Goal: Task Accomplishment & Management: Use online tool/utility

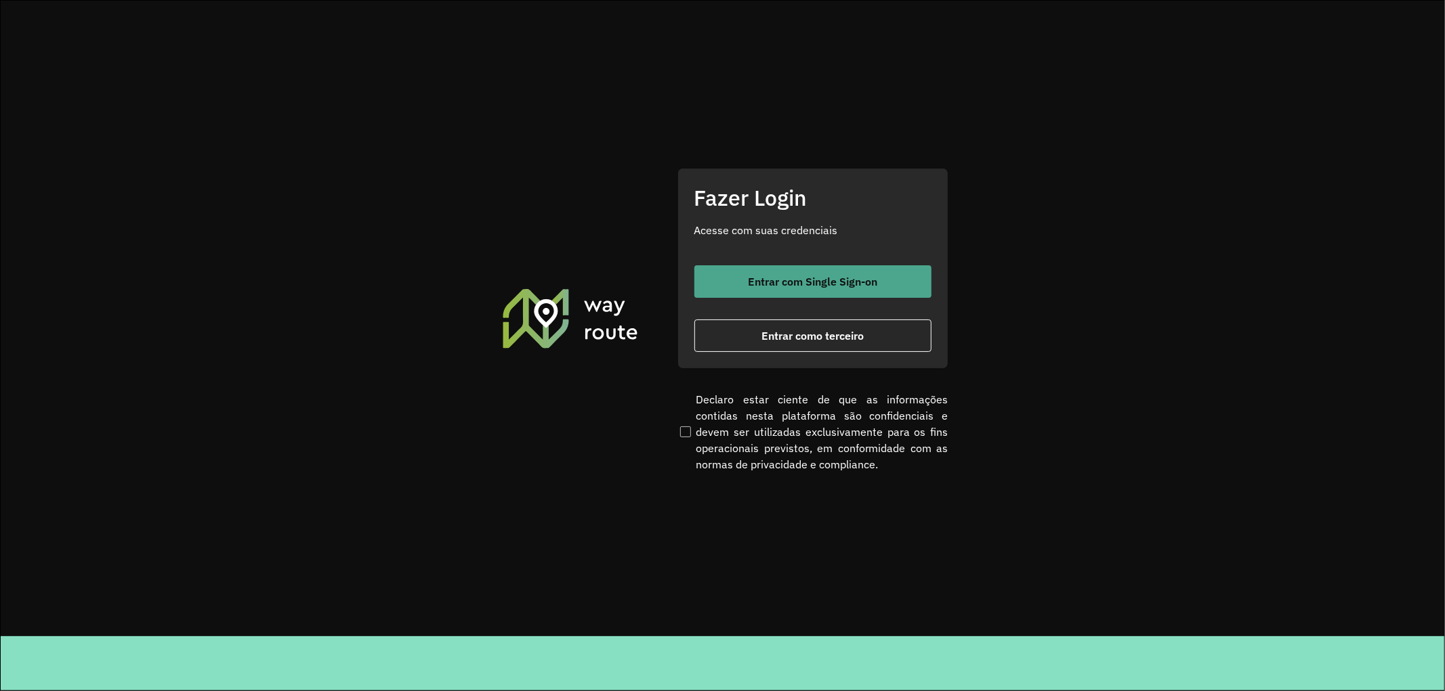
click at [784, 276] on span "Entrar com Single Sign-on" at bounding box center [812, 281] width 129 height 11
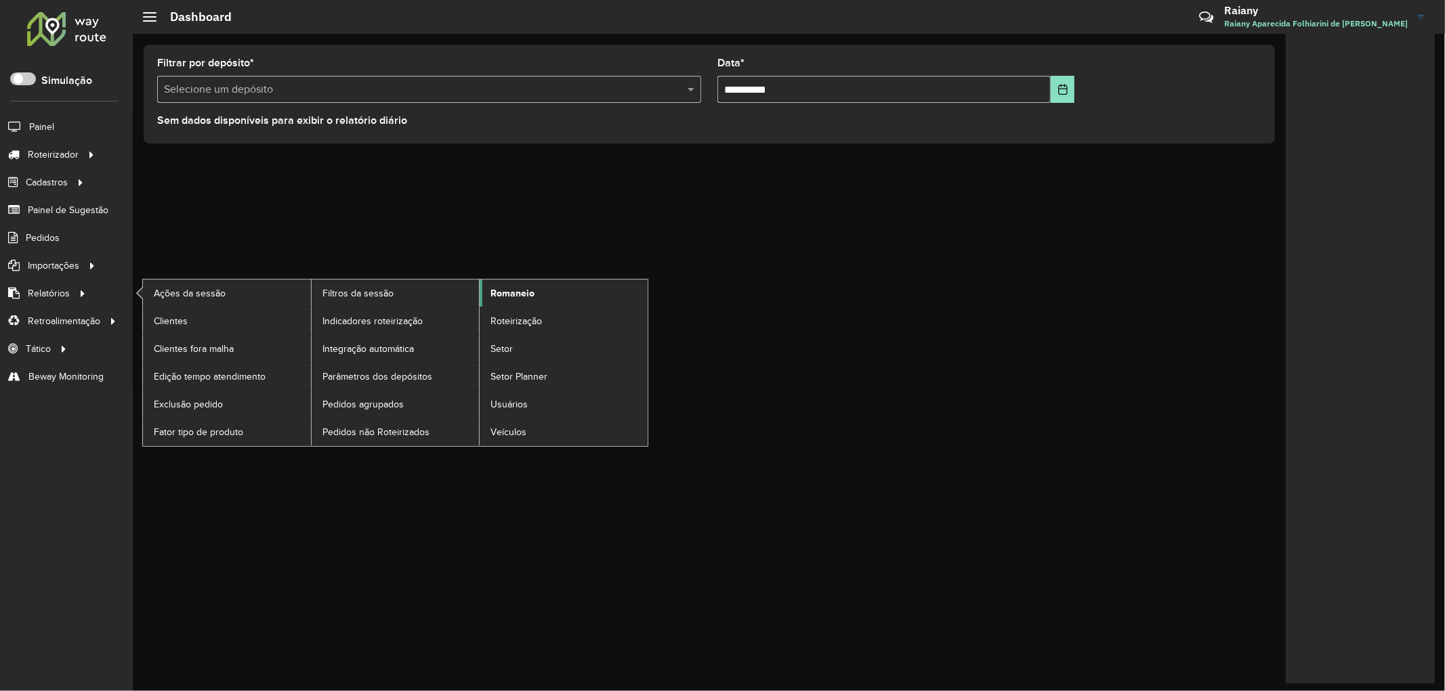
click at [517, 291] on span "Romaneio" at bounding box center [512, 293] width 44 height 14
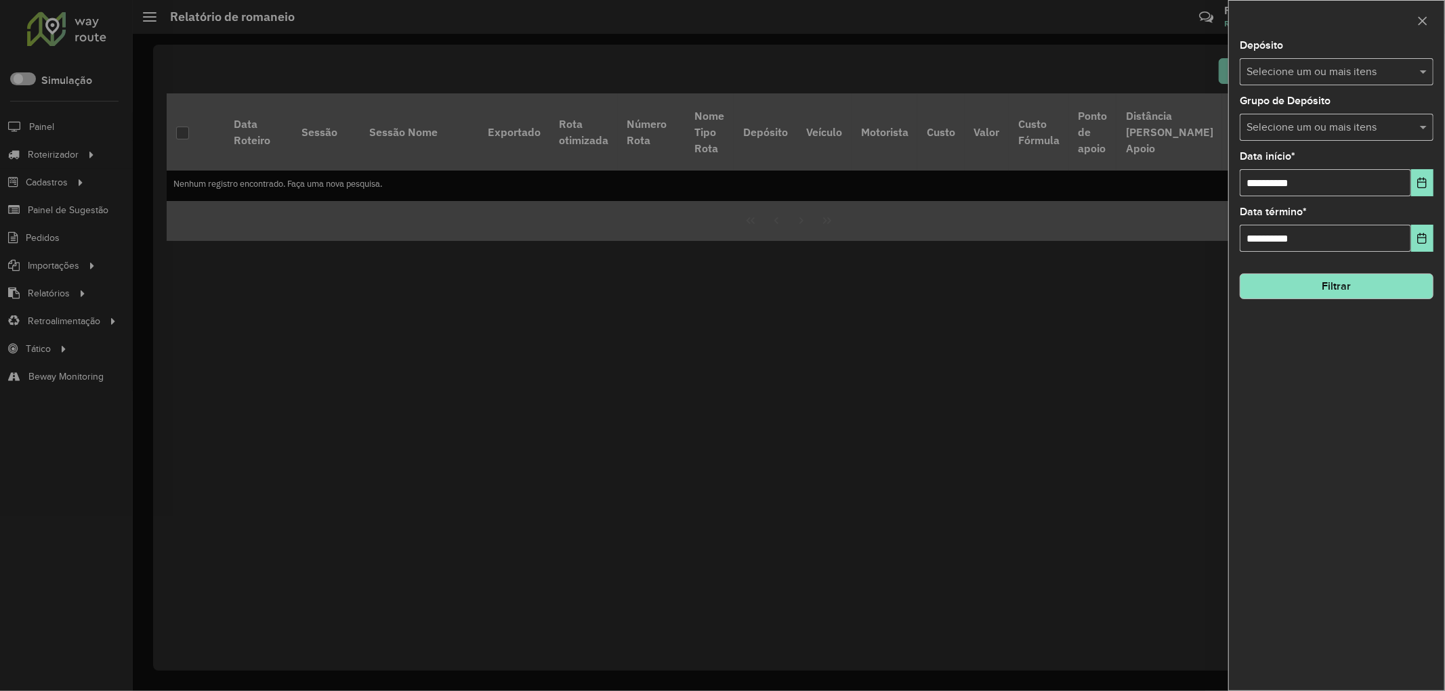
click at [1285, 70] on input "text" at bounding box center [1329, 72] width 173 height 16
type input "**********"
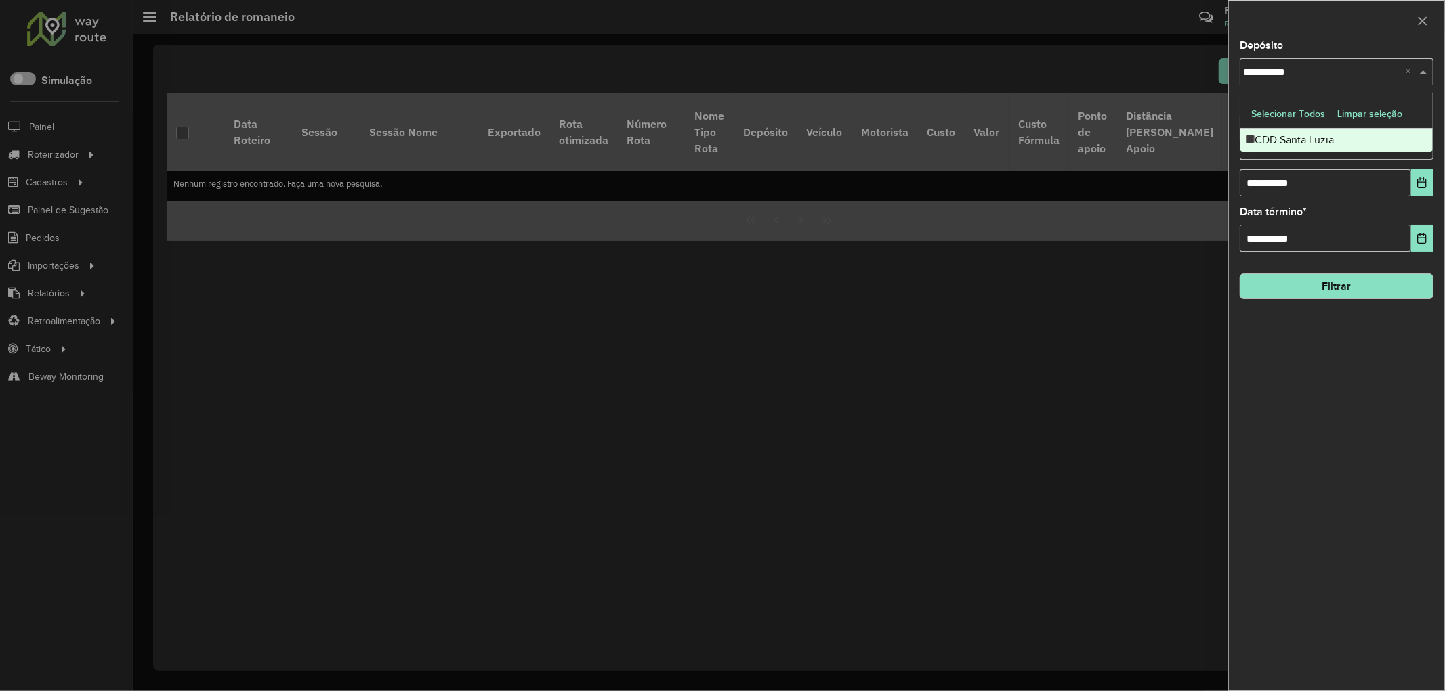
click at [1317, 140] on div "CDD Santa Luzia" at bounding box center [1336, 140] width 192 height 23
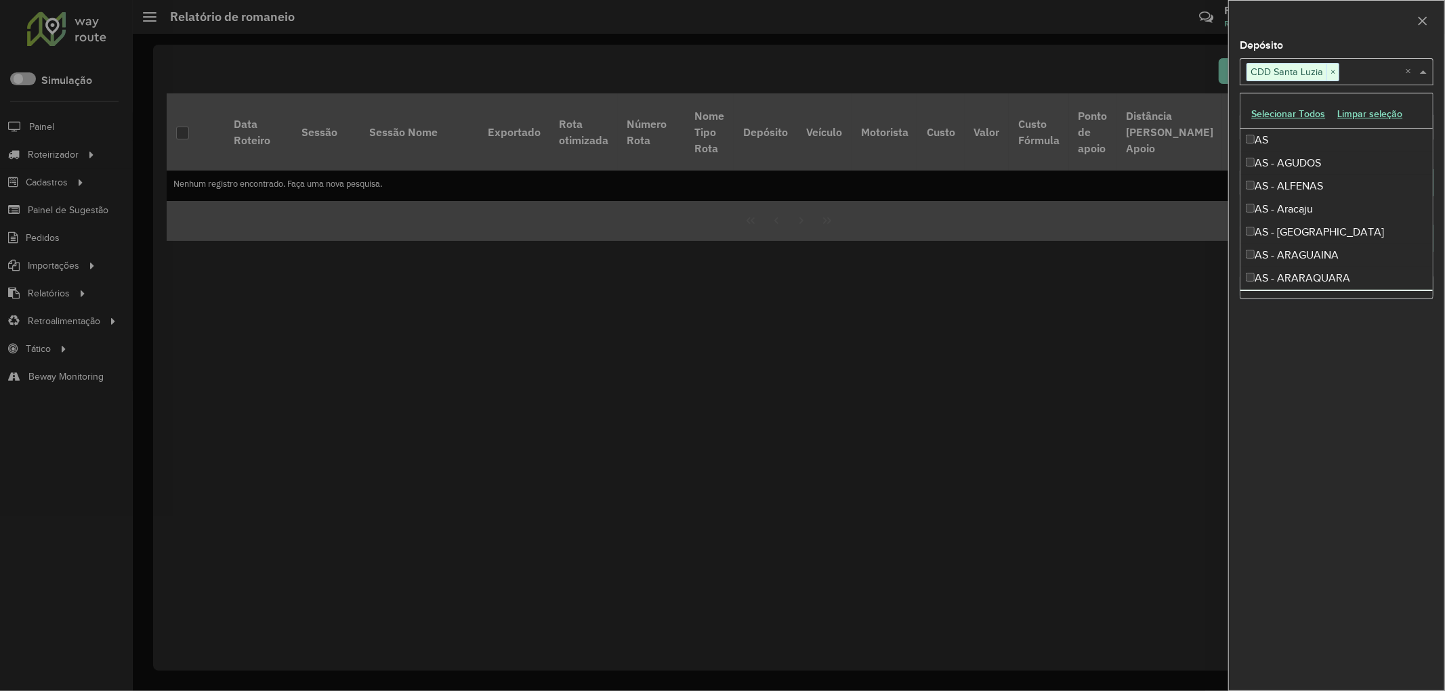
click at [1358, 381] on div "**********" at bounding box center [1336, 366] width 215 height 650
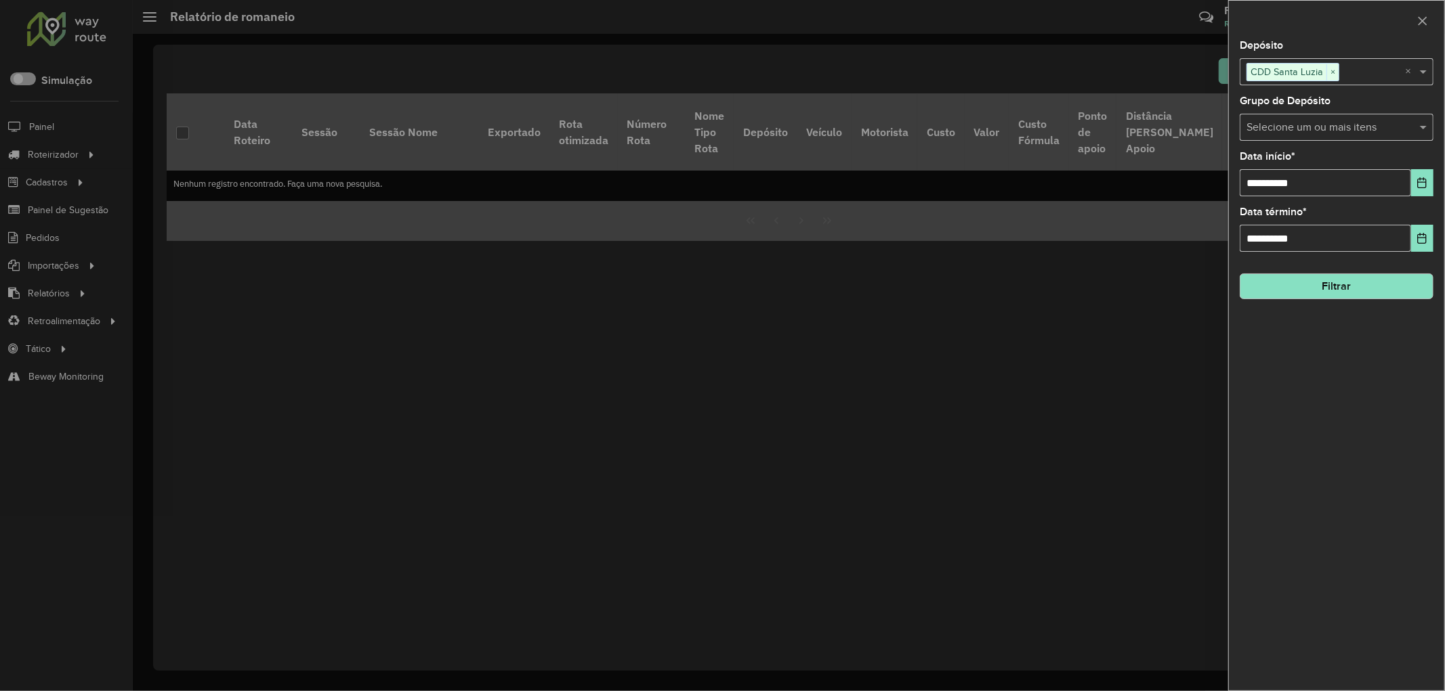
click at [1321, 297] on button "Filtrar" at bounding box center [1336, 287] width 194 height 26
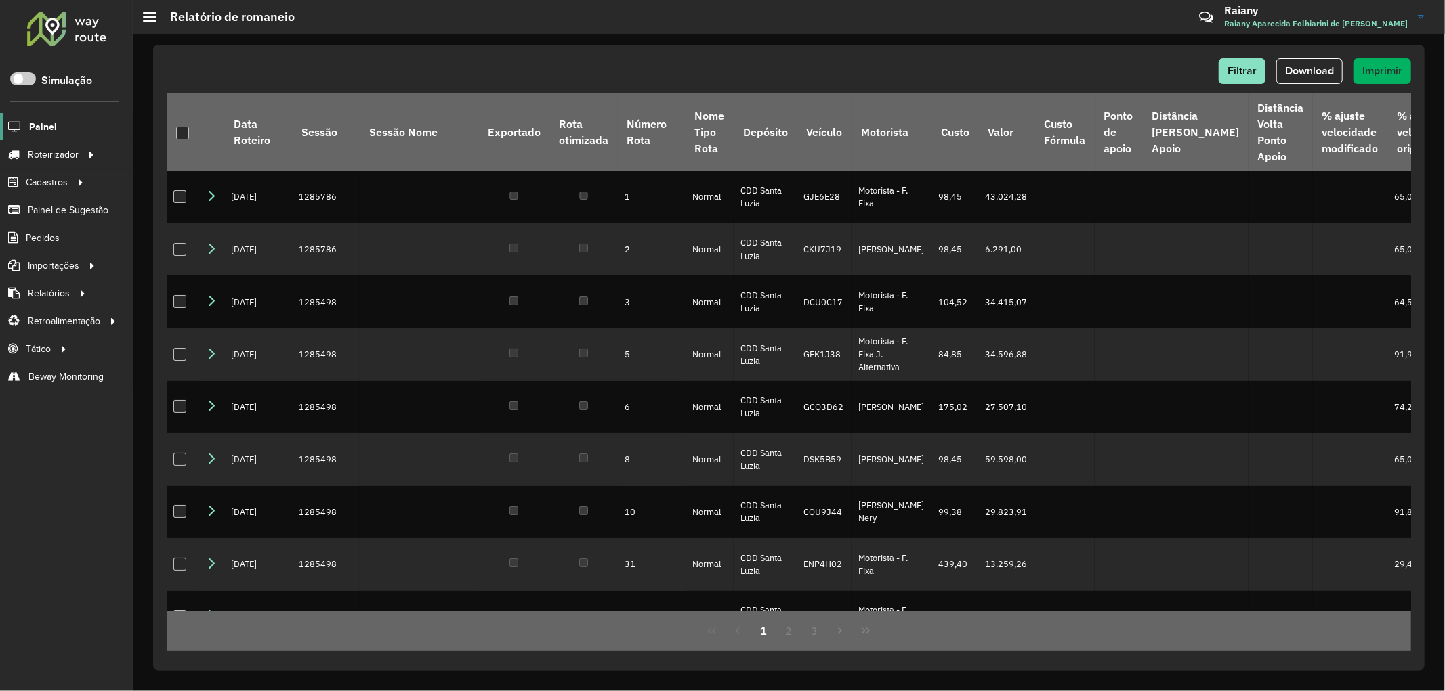
click at [41, 133] on span "Painel" at bounding box center [43, 127] width 28 height 14
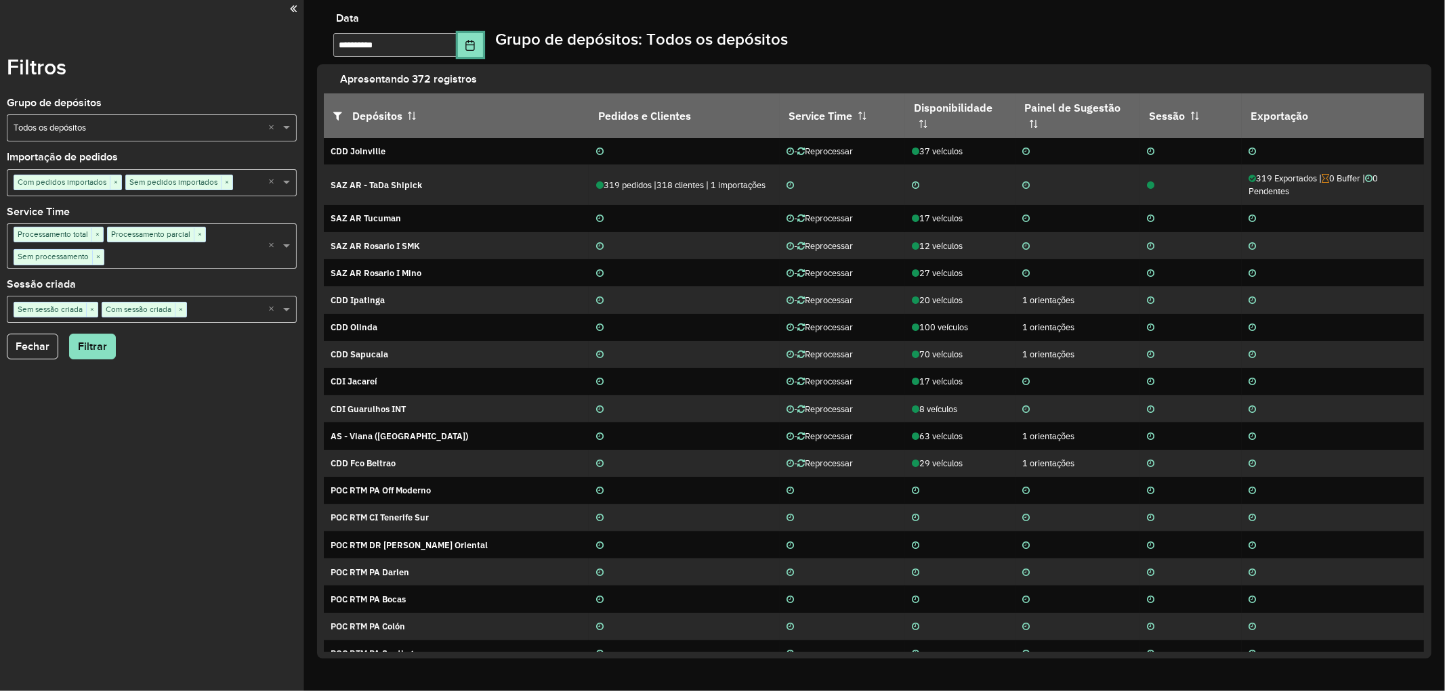
click at [475, 41] on icon "Choose Date" at bounding box center [470, 45] width 9 height 11
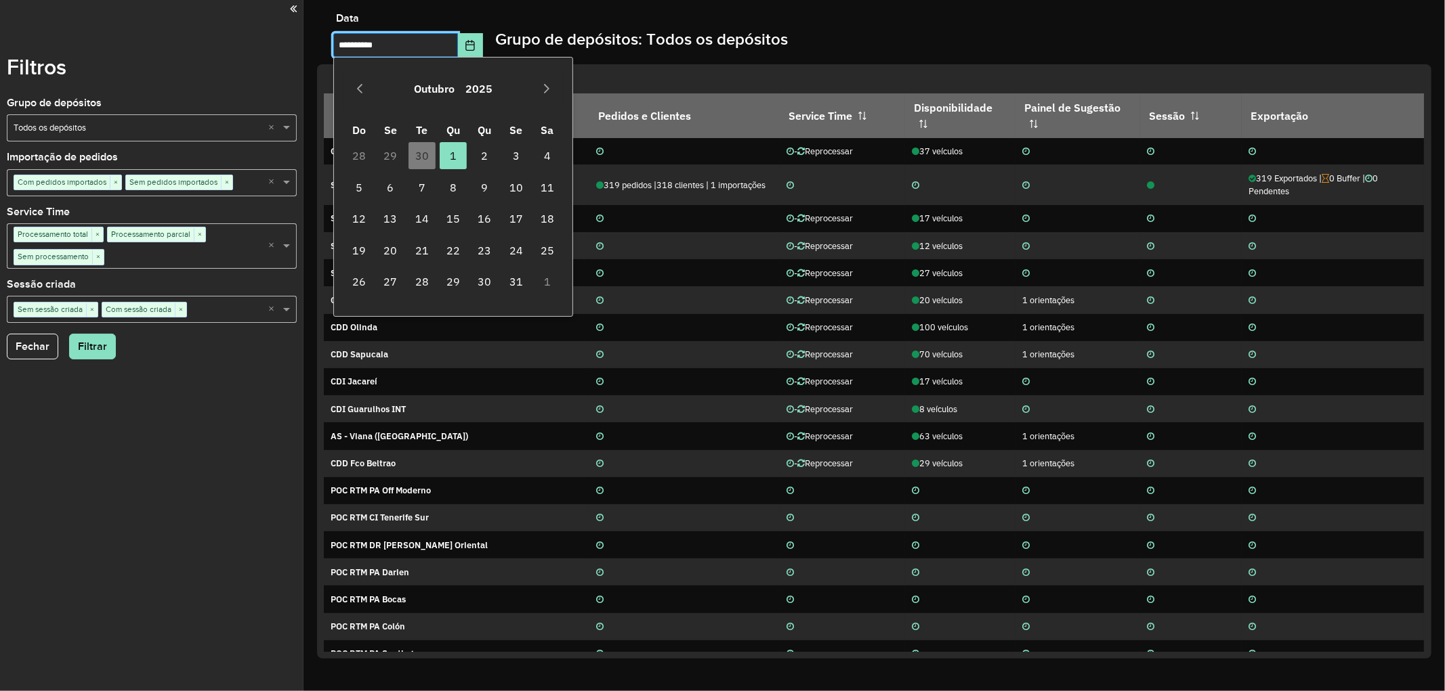
click at [417, 158] on td "30" at bounding box center [421, 155] width 31 height 31
click at [421, 156] on td "30" at bounding box center [421, 155] width 31 height 31
click at [362, 91] on icon "Previous Month" at bounding box center [359, 88] width 11 height 11
click at [415, 281] on span "30" at bounding box center [421, 281] width 27 height 27
type input "**********"
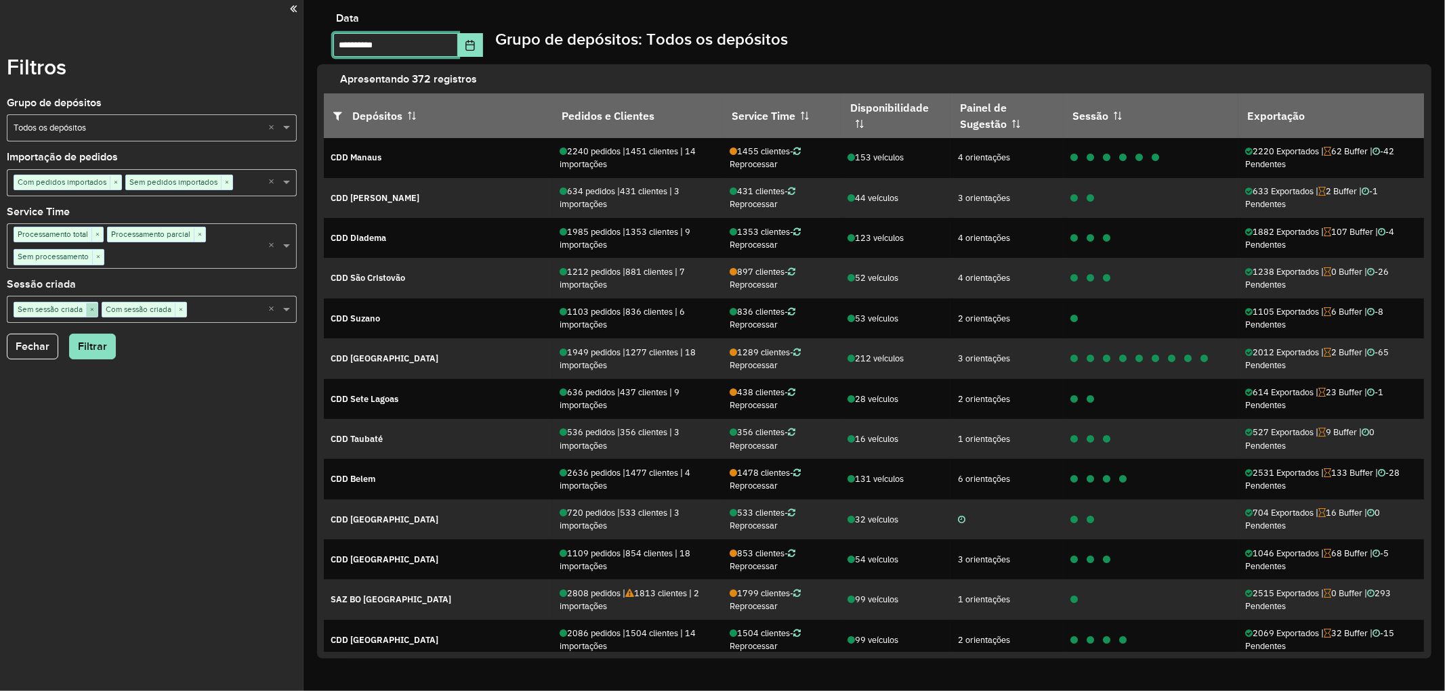
click at [91, 309] on span "×" at bounding box center [92, 310] width 12 height 14
click at [93, 351] on button "Filtrar" at bounding box center [92, 347] width 47 height 26
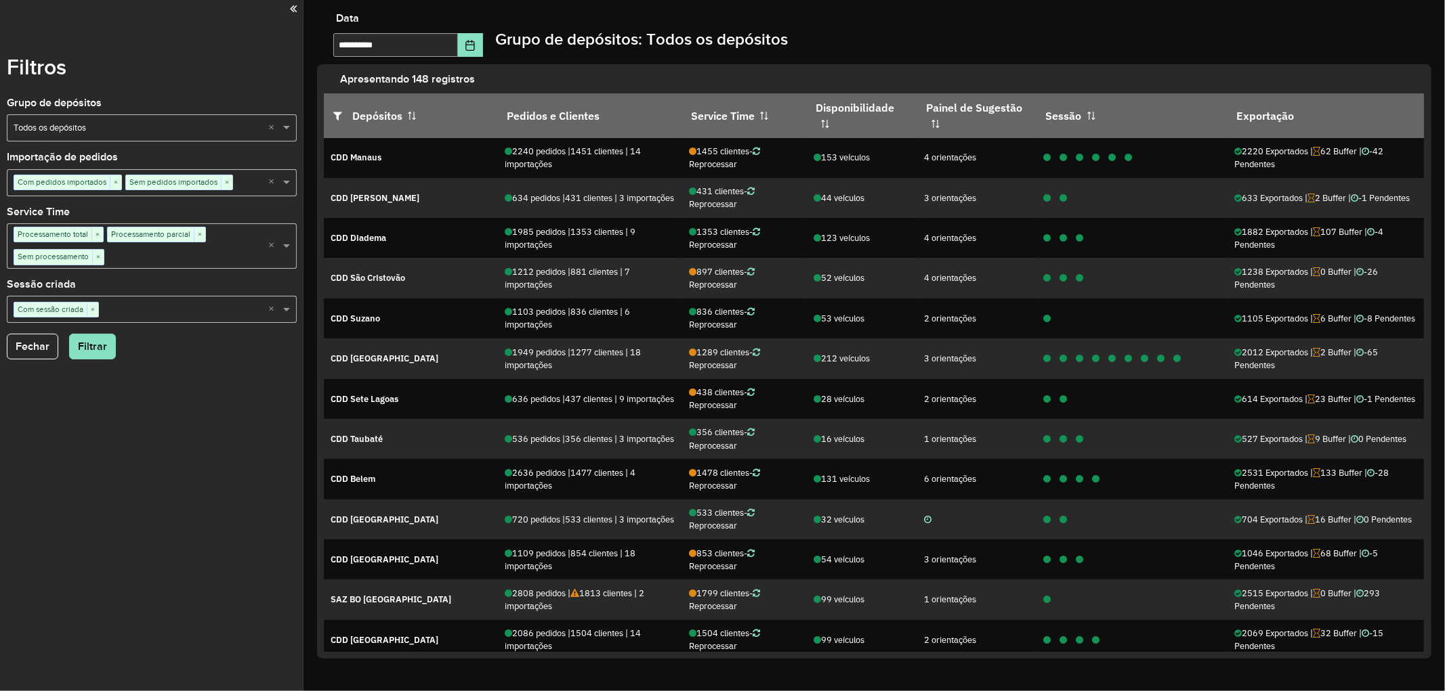
click at [901, 45] on div "**********" at bounding box center [881, 36] width 1128 height 44
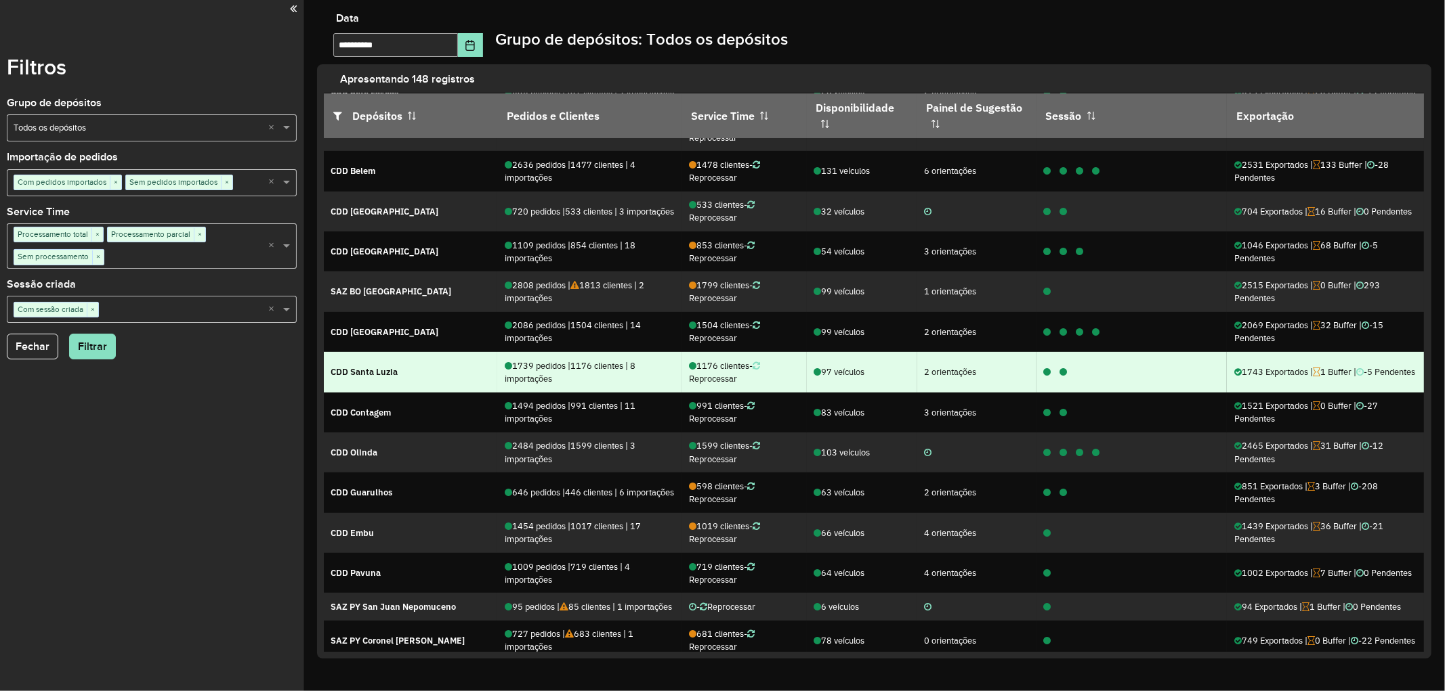
click at [1046, 377] on icon at bounding box center [1046, 372] width 7 height 9
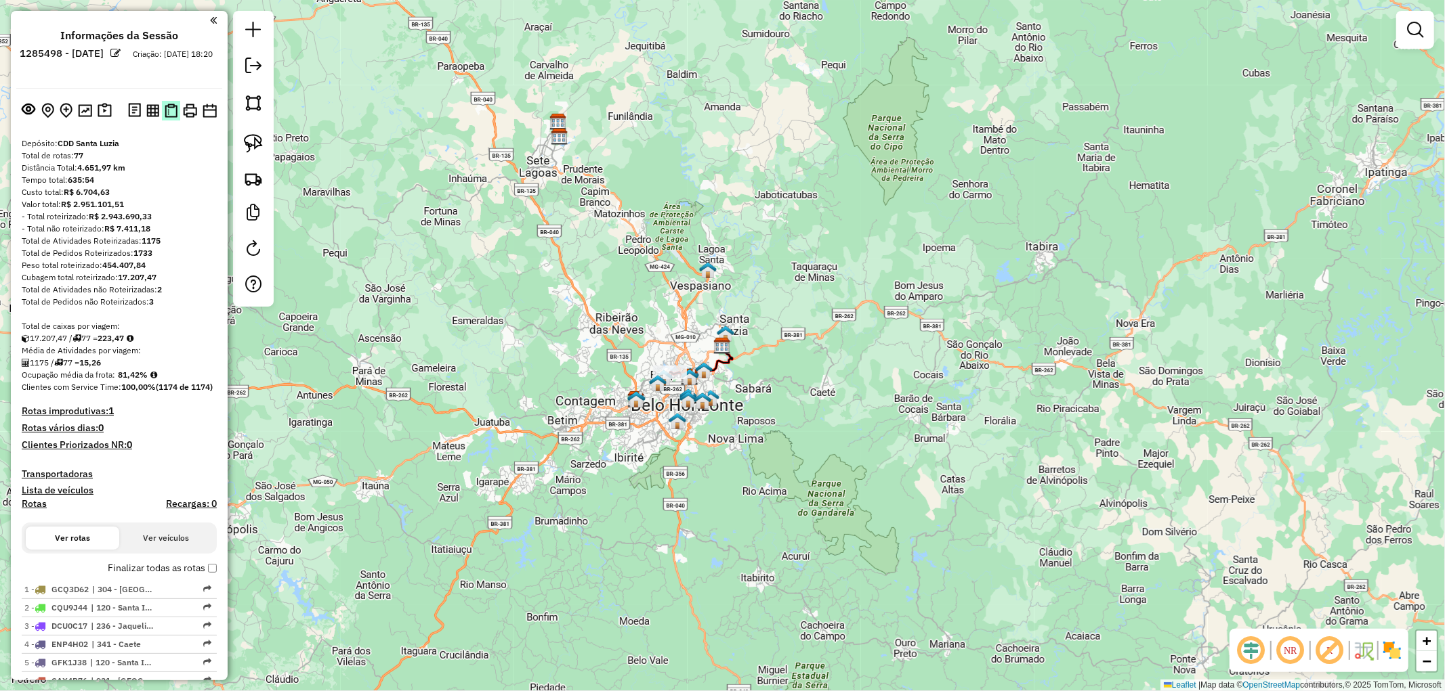
click at [165, 115] on img at bounding box center [171, 111] width 13 height 14
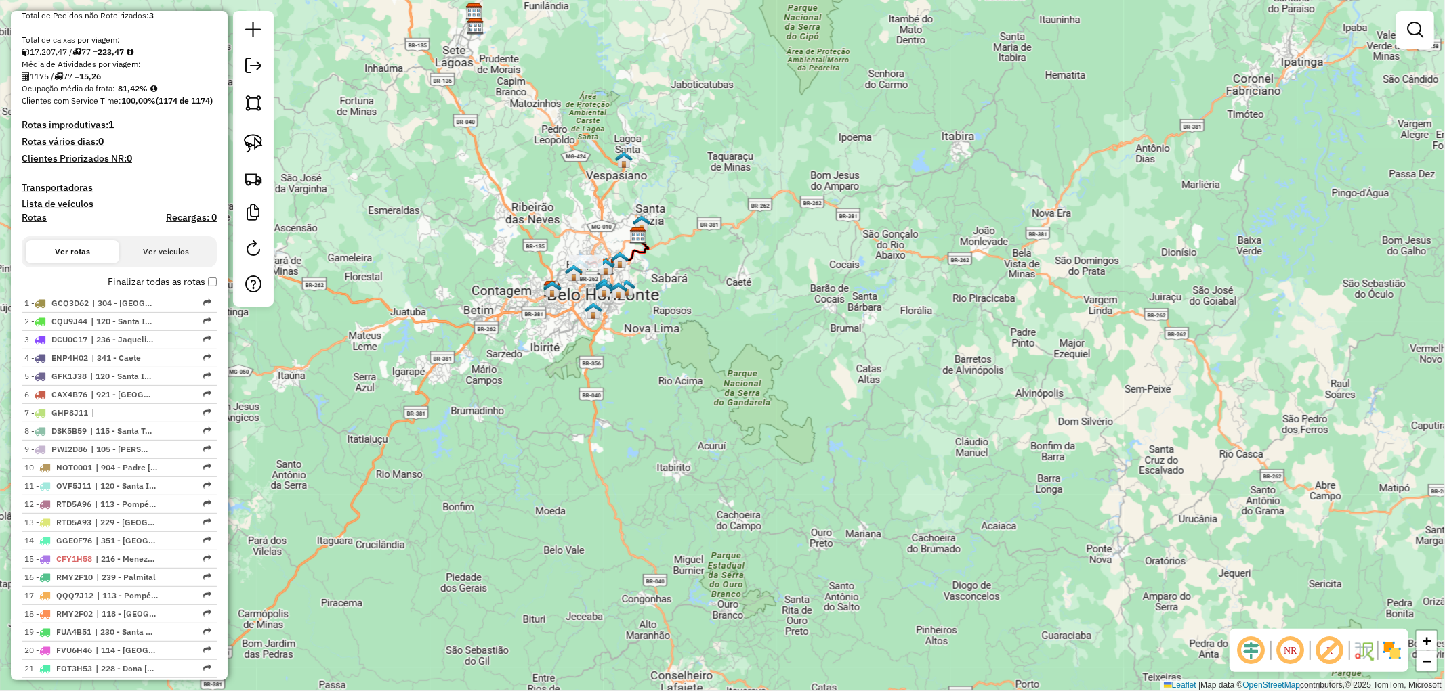
scroll to position [104, 0]
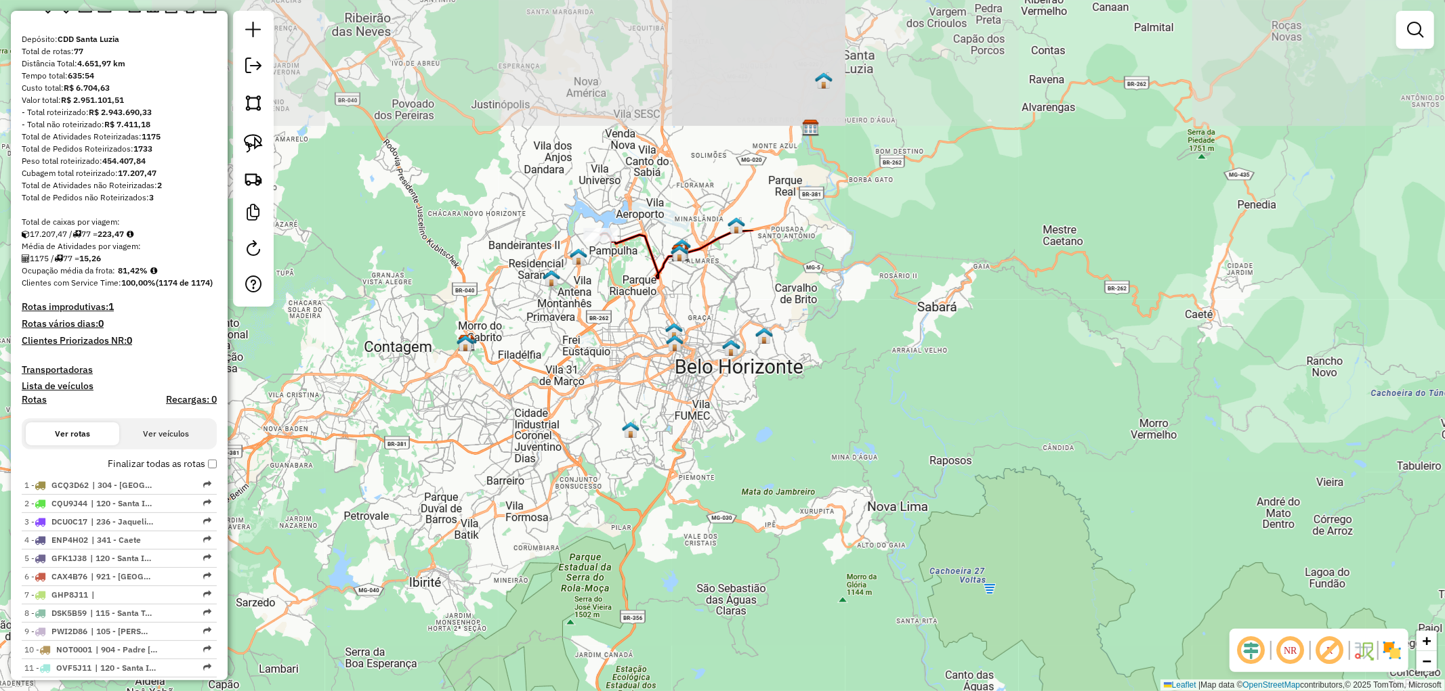
drag, startPoint x: 651, startPoint y: 209, endPoint x: 711, endPoint y: 508, distance: 305.4
click at [711, 508] on div "Janela de atendimento Grade de atendimento Capacidade Transportadoras Veículos …" at bounding box center [722, 345] width 1445 height 691
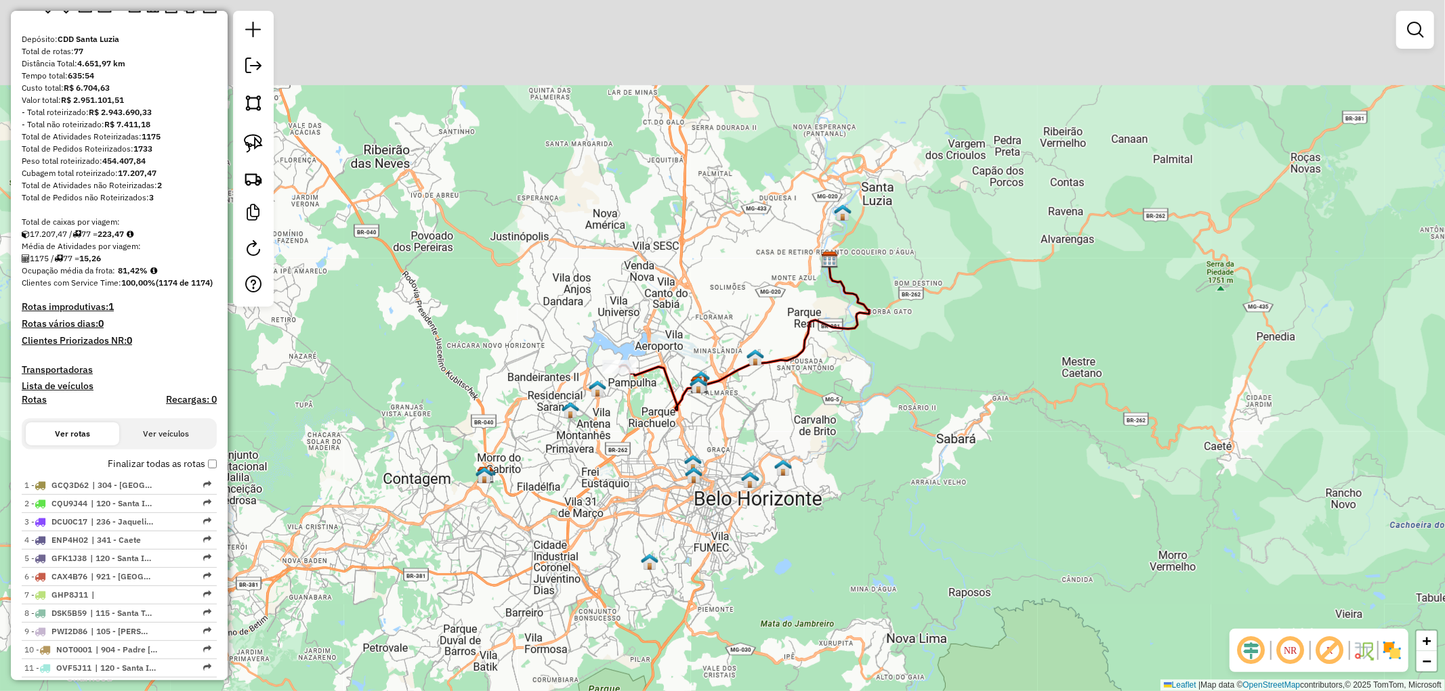
drag, startPoint x: 671, startPoint y: 409, endPoint x: 672, endPoint y: 435, distance: 25.7
click at [672, 435] on div "Janela de atendimento Grade de atendimento Capacidade Transportadoras Veículos …" at bounding box center [722, 345] width 1445 height 691
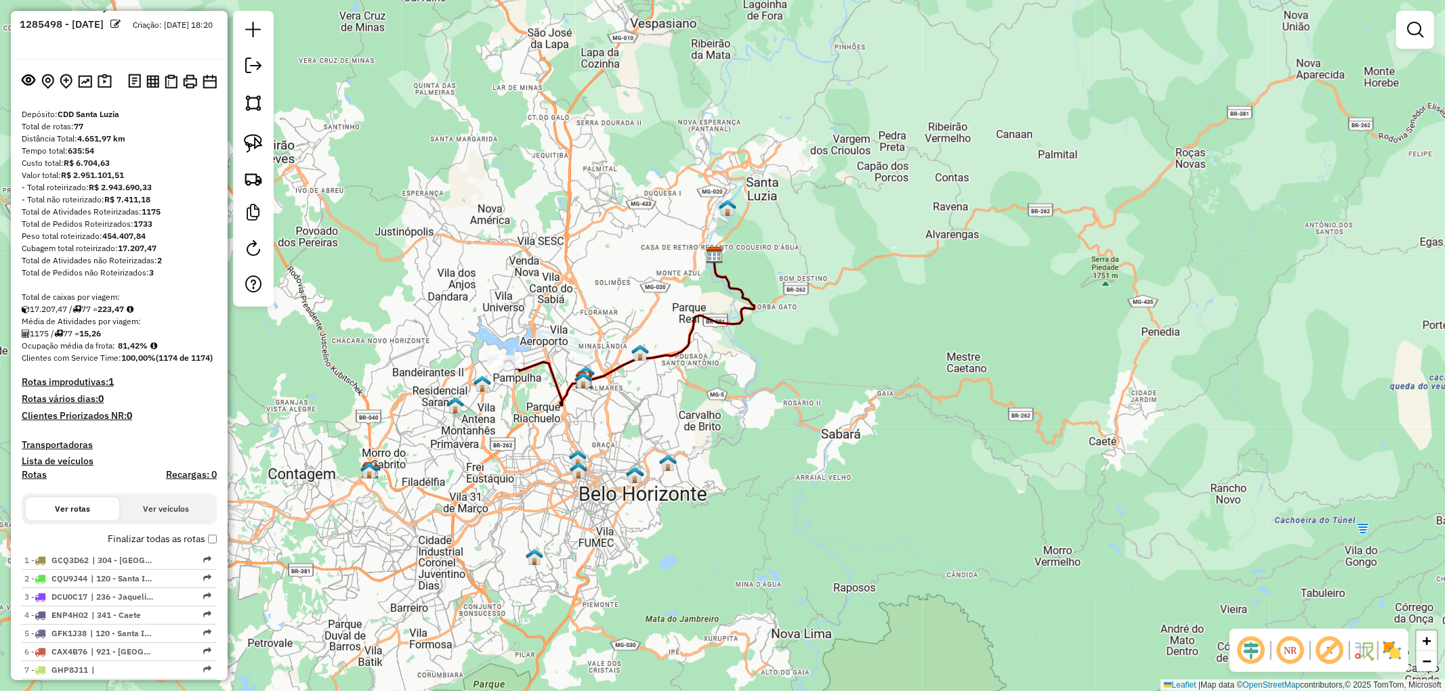
scroll to position [0, 0]
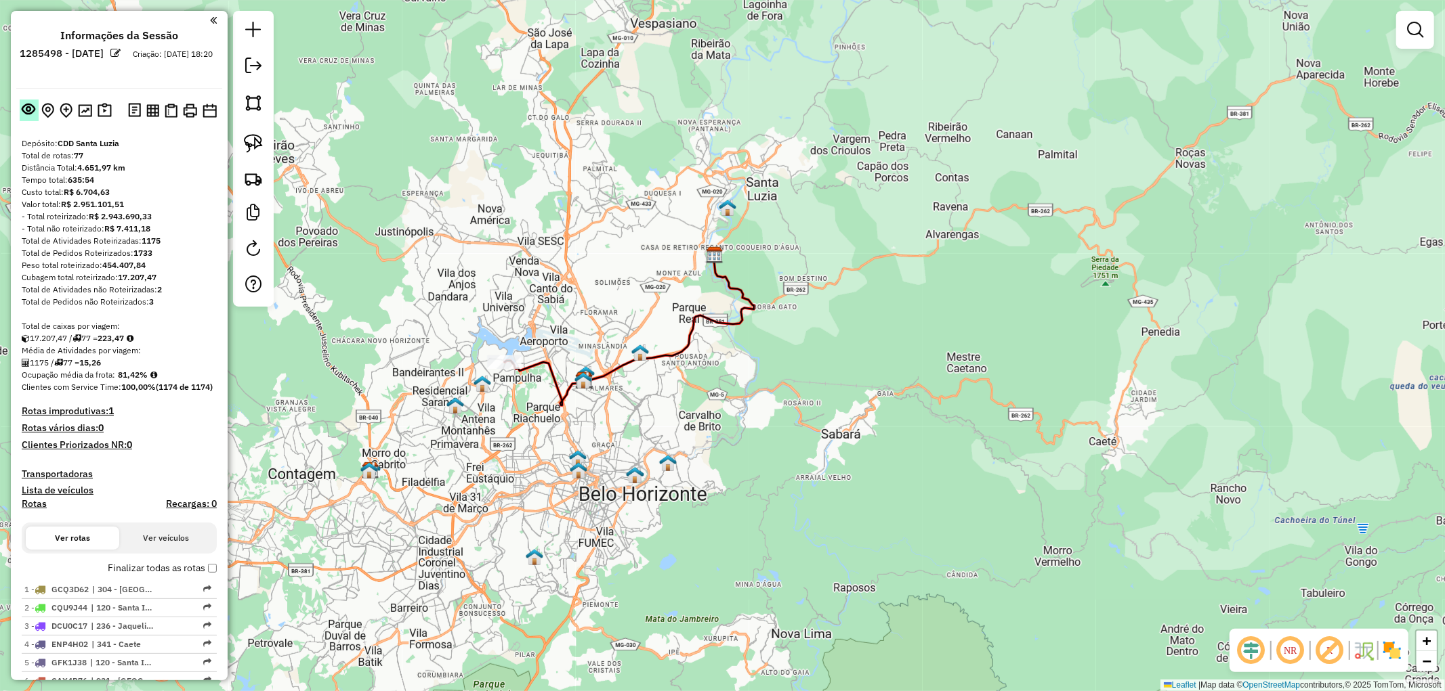
click at [24, 104] on em at bounding box center [29, 109] width 14 height 14
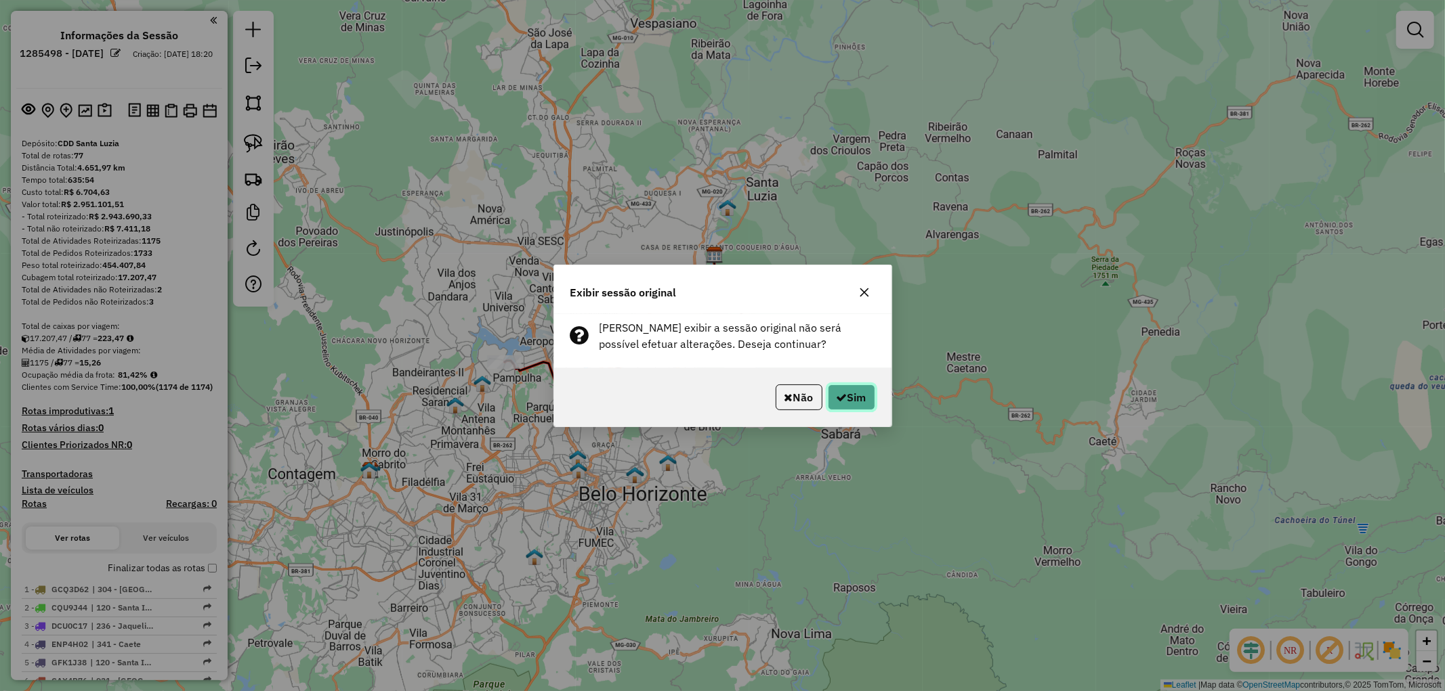
click at [850, 398] on button "Sim" at bounding box center [851, 398] width 47 height 26
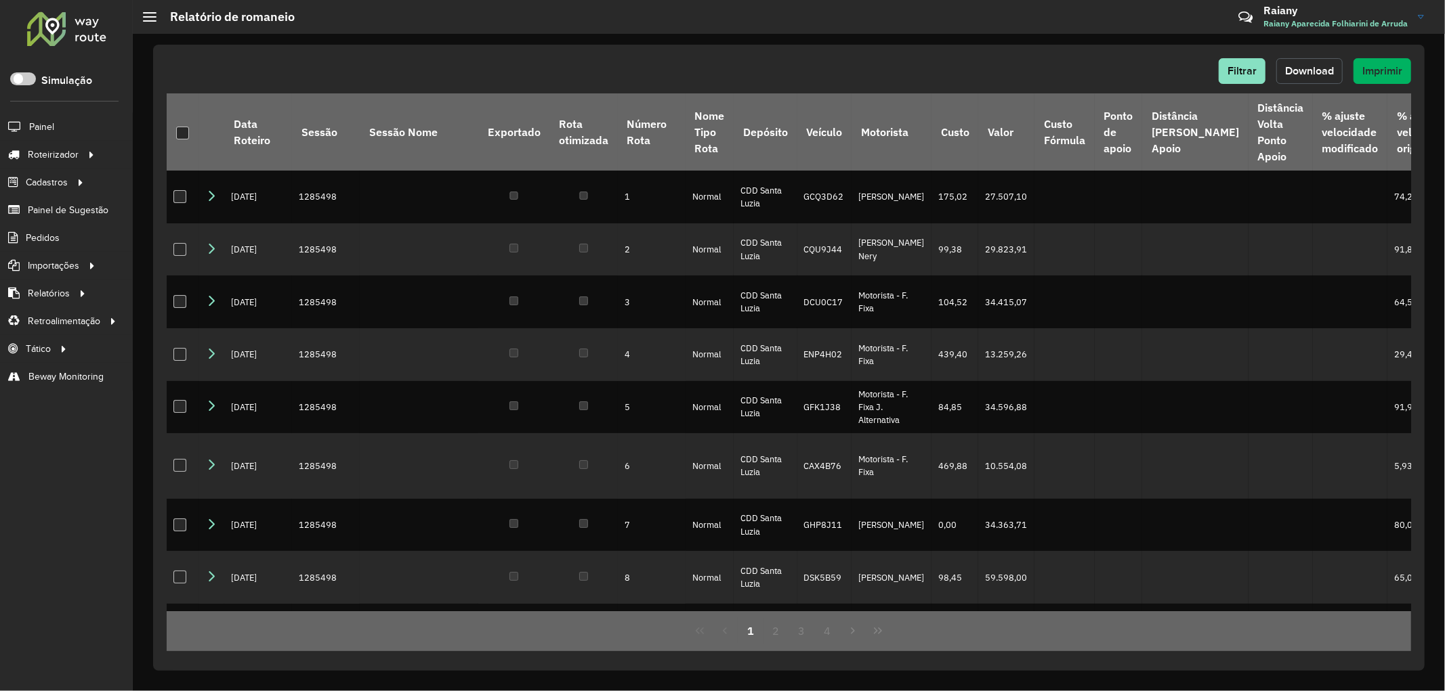
click at [1315, 72] on span "Download" at bounding box center [1309, 71] width 49 height 12
